Goal: Information Seeking & Learning: Learn about a topic

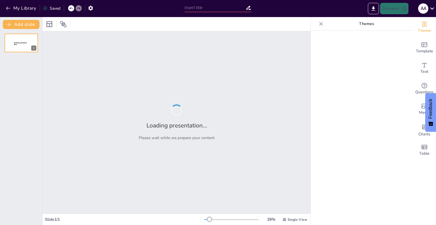
type input "Pathways to Sustainability: Addressing Soil Health in the Indian Brick Industry"
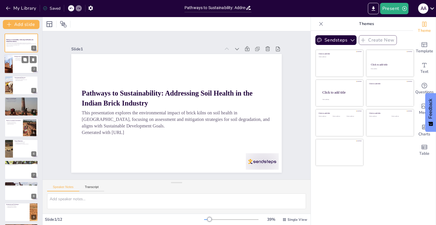
click at [25, 67] on div at bounding box center [21, 64] width 34 height 19
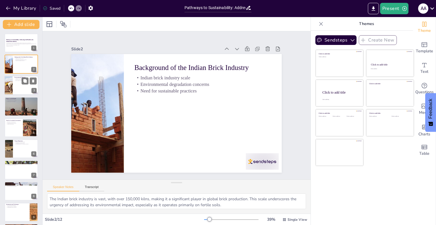
click at [22, 84] on div at bounding box center [29, 80] width 15 height 7
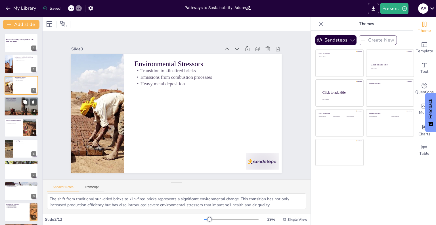
click at [18, 106] on div at bounding box center [21, 106] width 34 height 51
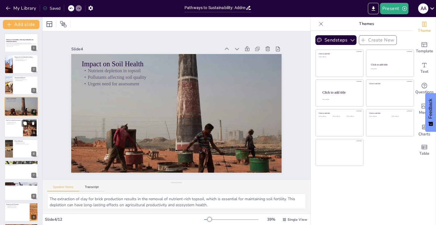
click at [16, 124] on div at bounding box center [21, 127] width 34 height 19
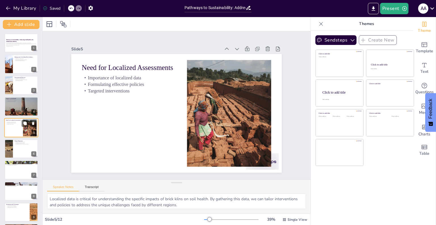
scroll to position [1, 0]
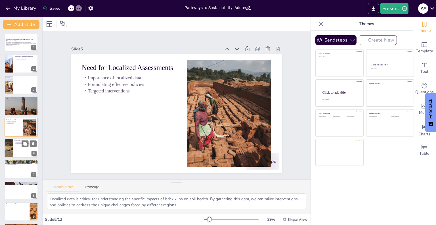
click at [18, 141] on p "Evaluation of soil health impact" at bounding box center [25, 141] width 22 height 1
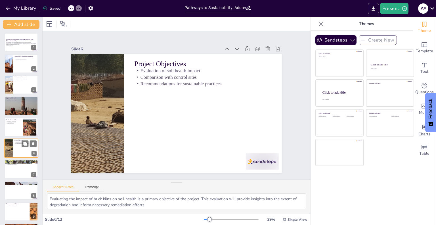
scroll to position [22, 0]
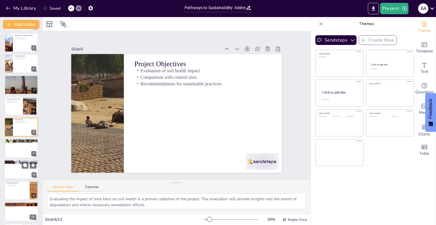
click at [16, 161] on p "Parameters to be Analysed" at bounding box center [21, 161] width 31 height 2
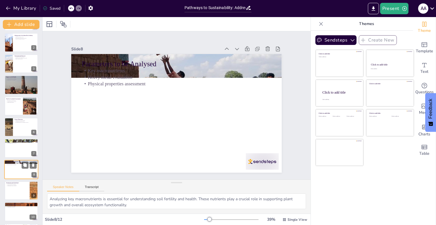
scroll to position [64, 0]
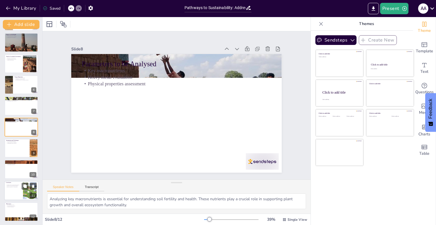
click at [16, 184] on p "Essential data for understanding impacts" at bounding box center [13, 184] width 15 height 1
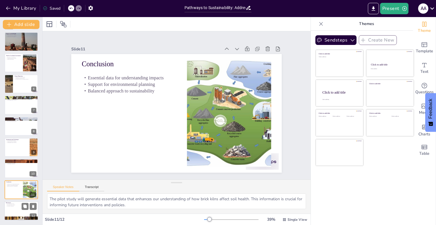
click at [15, 208] on div at bounding box center [21, 210] width 34 height 19
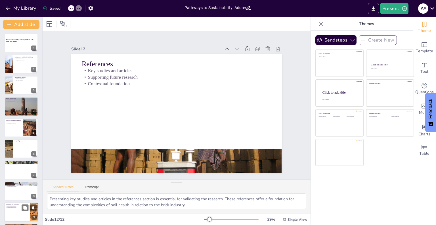
scroll to position [64, 0]
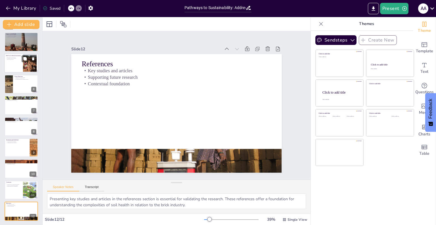
click at [21, 62] on div at bounding box center [21, 62] width 34 height 19
type textarea "Localized data is critical for understanding the specific impacts of brick kiln…"
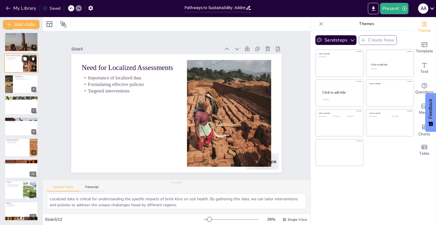
scroll to position [1, 0]
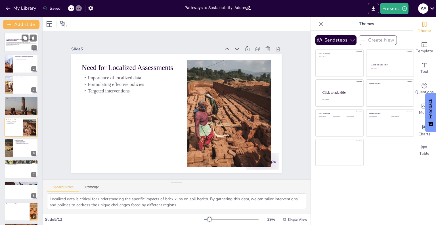
click at [18, 44] on p "This presentation explores the environmental impact of brick kilns on soil heal…" at bounding box center [21, 43] width 31 height 3
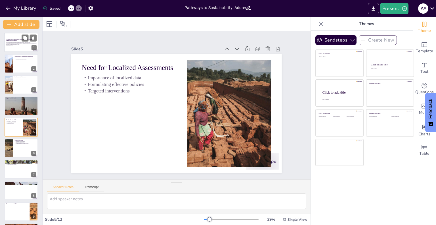
scroll to position [0, 0]
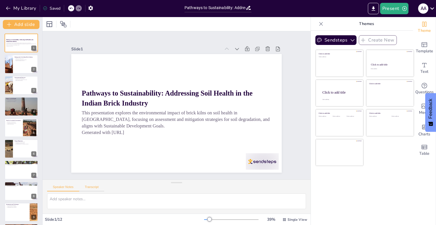
click at [89, 187] on button "Transcript" at bounding box center [91, 188] width 25 height 6
